Goal: Find specific page/section: Find specific page/section

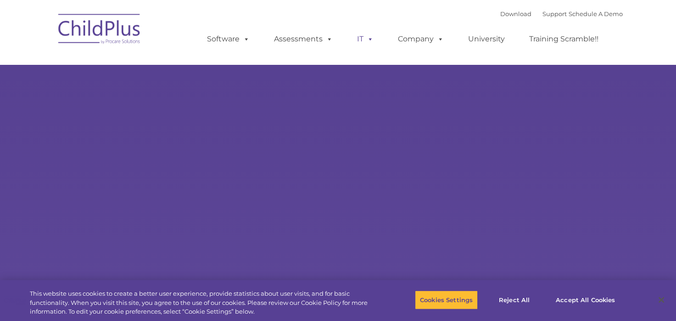
select select "MEDIUM"
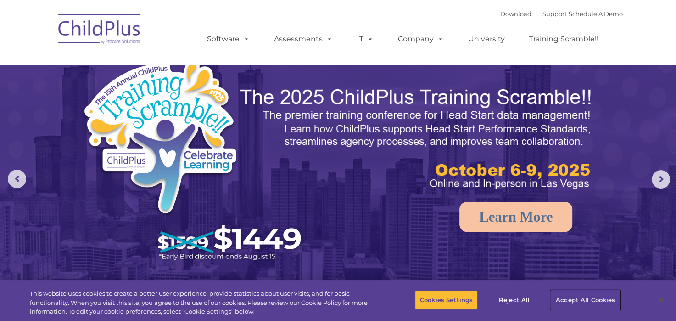
click at [589, 301] on button "Accept All Cookies" at bounding box center [585, 299] width 69 height 19
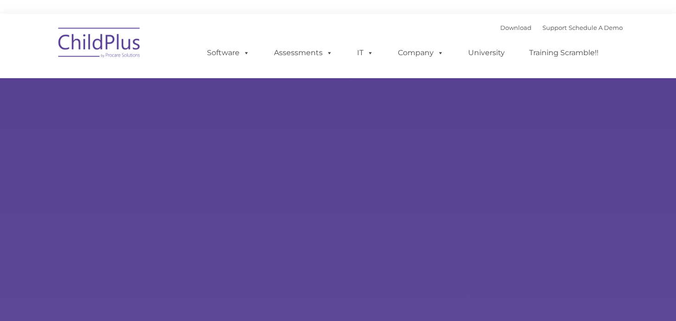
type input ""
select select "MEDIUM"
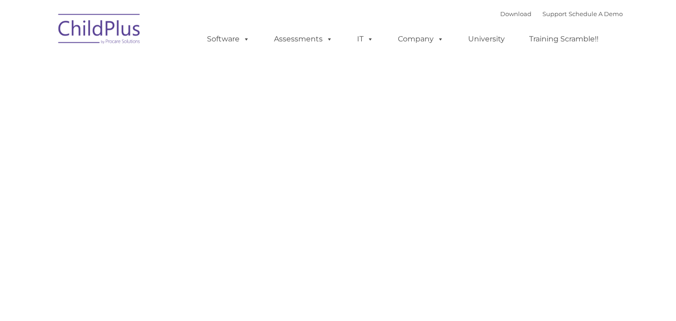
type input ""
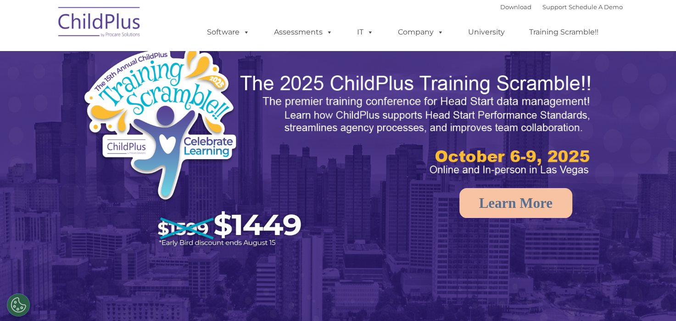
click at [121, 14] on img at bounding box center [100, 23] width 92 height 46
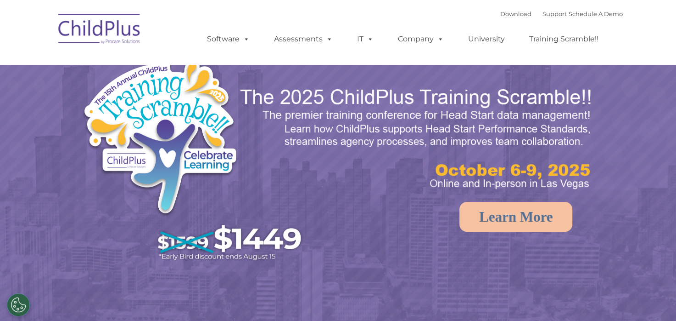
select select "MEDIUM"
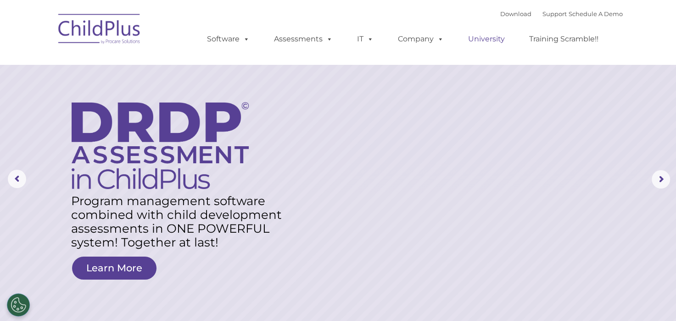
click at [488, 38] on link "University" at bounding box center [486, 39] width 55 height 18
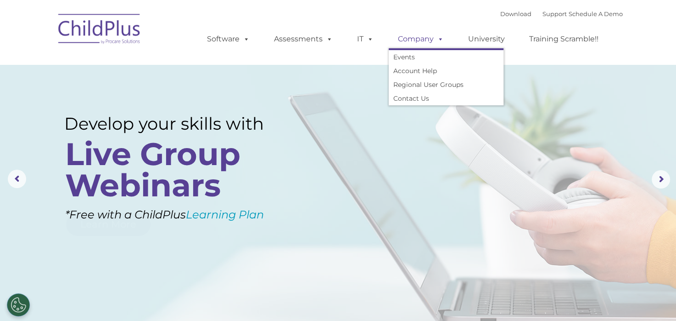
click at [431, 38] on link "Company" at bounding box center [421, 39] width 64 height 18
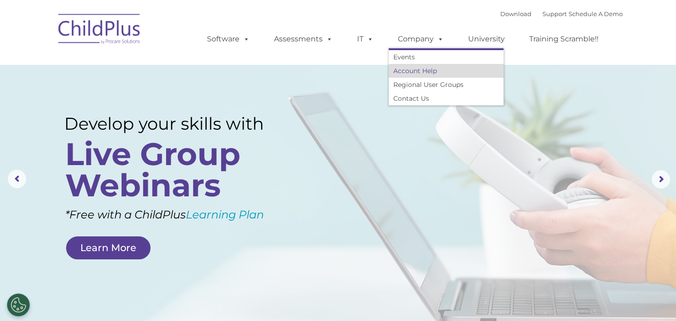
click at [426, 68] on link "Account Help" at bounding box center [446, 71] width 115 height 14
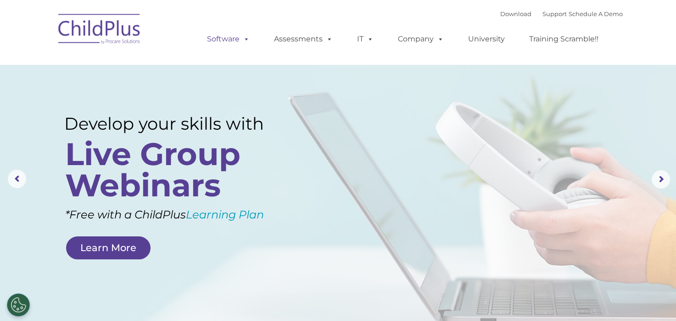
click at [243, 34] on span at bounding box center [245, 38] width 10 height 9
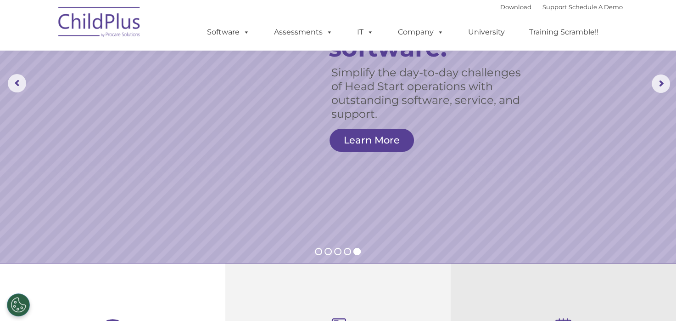
scroll to position [70, 0]
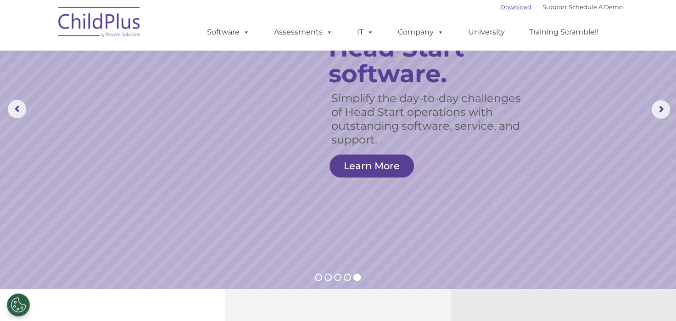
click at [505, 5] on link "Download" at bounding box center [516, 6] width 31 height 7
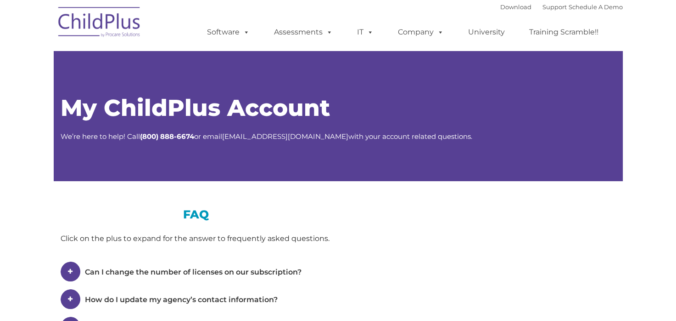
type input ""
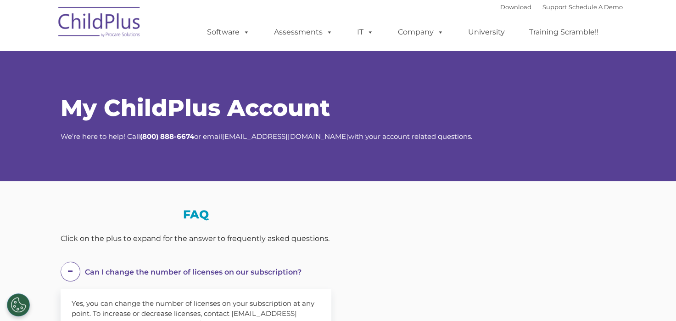
select select "MEDIUM"
